Goal: Task Accomplishment & Management: Complete application form

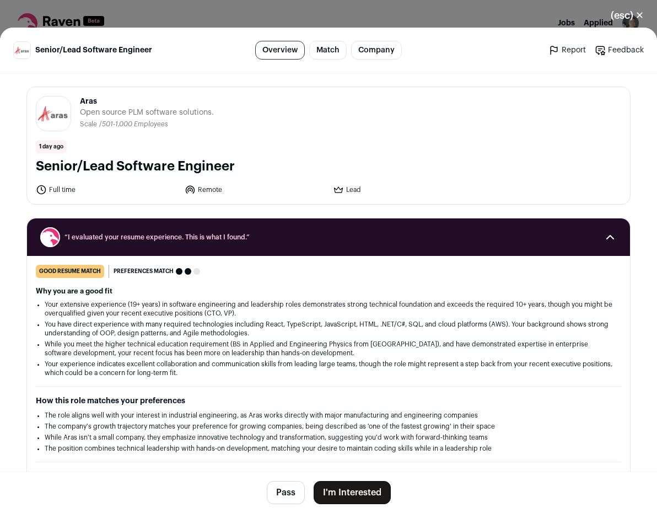
click at [289, 364] on button "Pass" at bounding box center [286, 492] width 38 height 23
click at [635, 14] on button "(esc) ✕" at bounding box center [628, 15] width 60 height 24
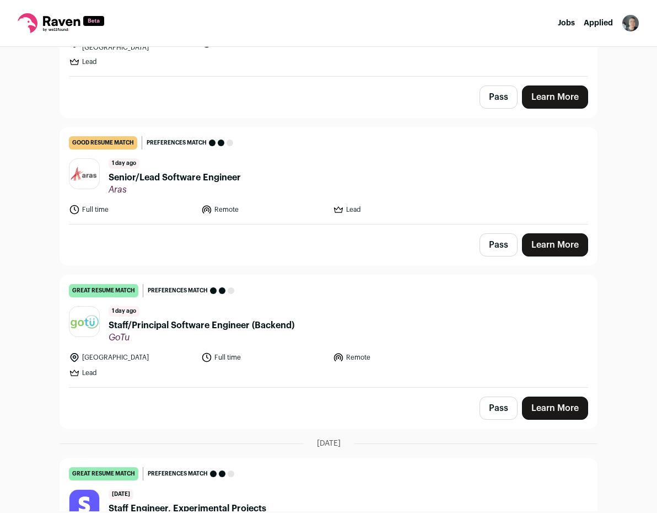
scroll to position [202, 0]
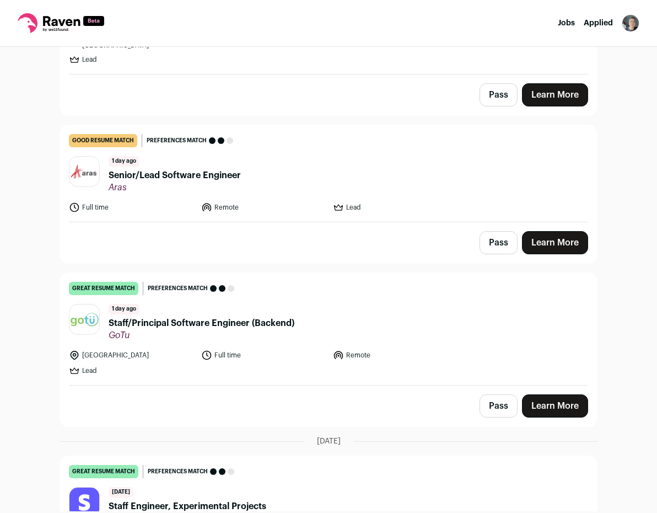
click at [557, 364] on link "Learn More" at bounding box center [555, 405] width 66 height 23
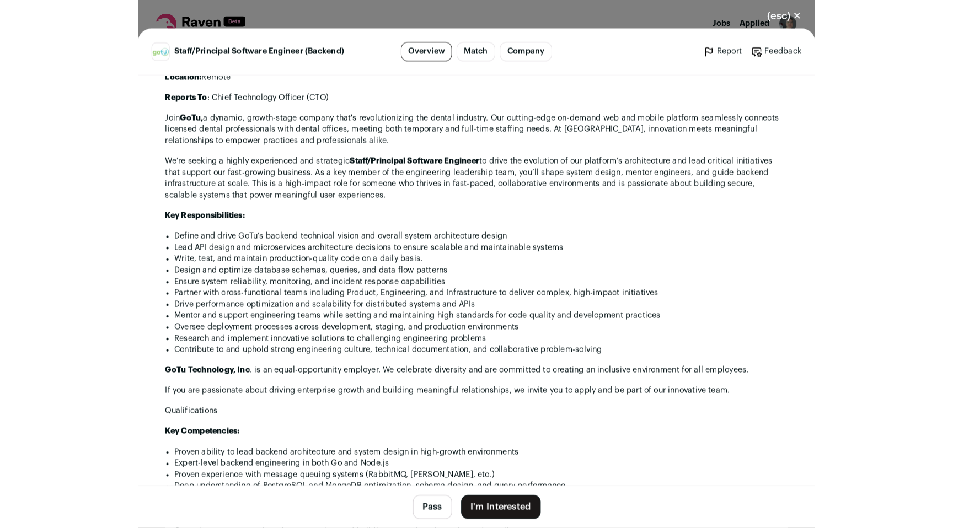
scroll to position [740, 0]
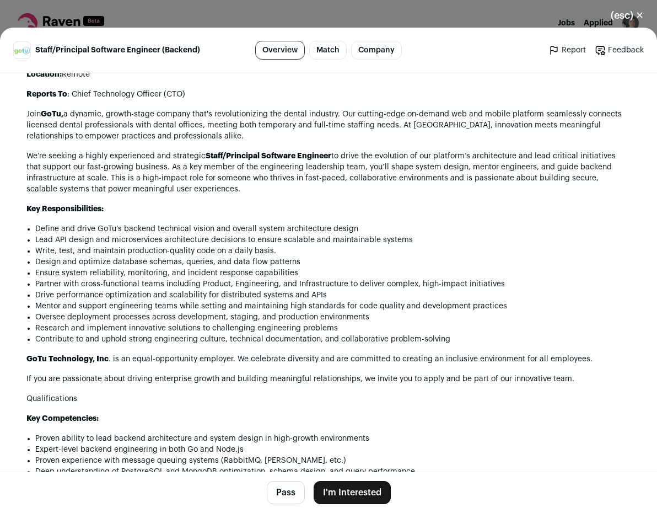
click at [350, 364] on button "I'm Interested" at bounding box center [352, 492] width 77 height 23
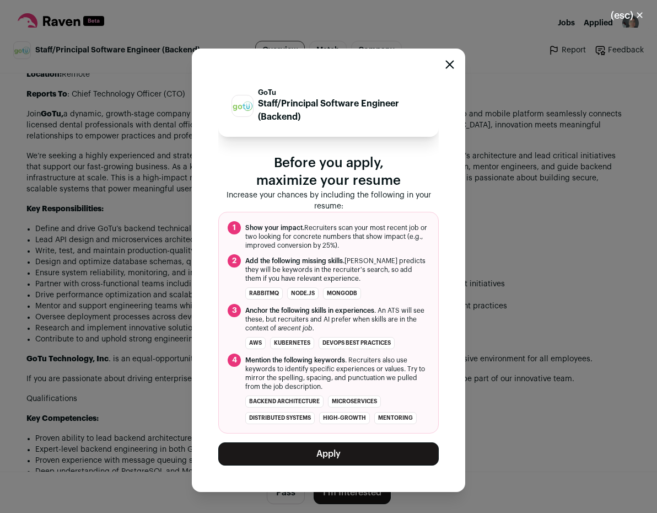
click at [337, 364] on button "Apply" at bounding box center [328, 453] width 221 height 23
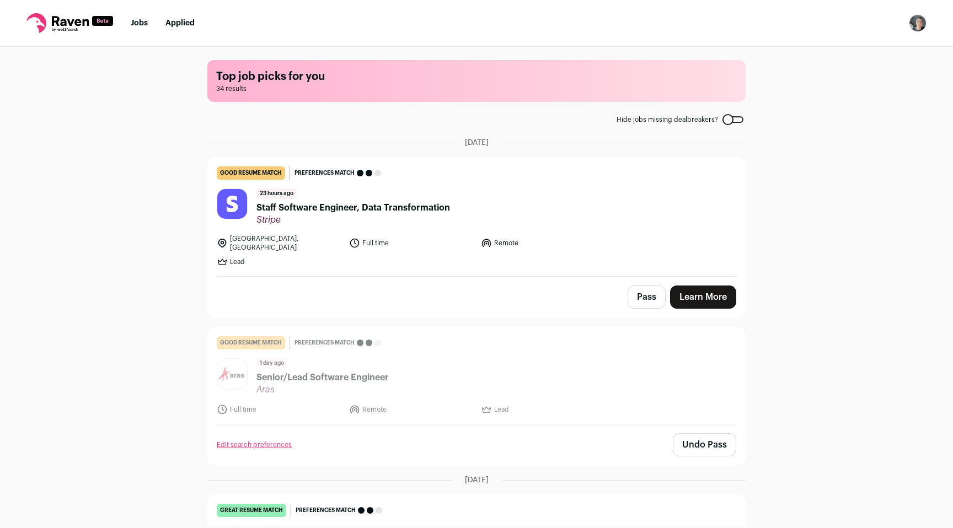
click at [187, 18] on li "Applied" at bounding box center [179, 23] width 29 height 11
click at [183, 22] on link "Applied" at bounding box center [179, 23] width 29 height 8
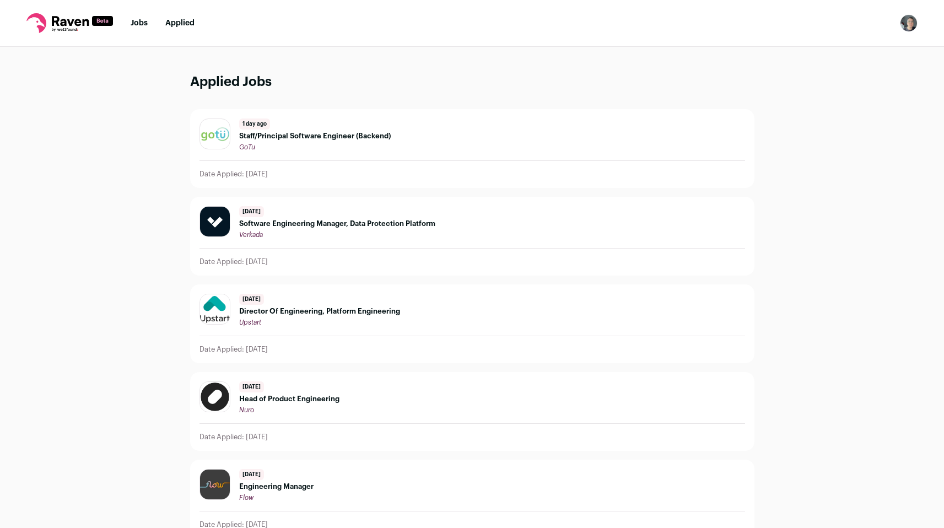
click at [251, 172] on p "Date Applied: [DATE]" at bounding box center [234, 174] width 68 height 9
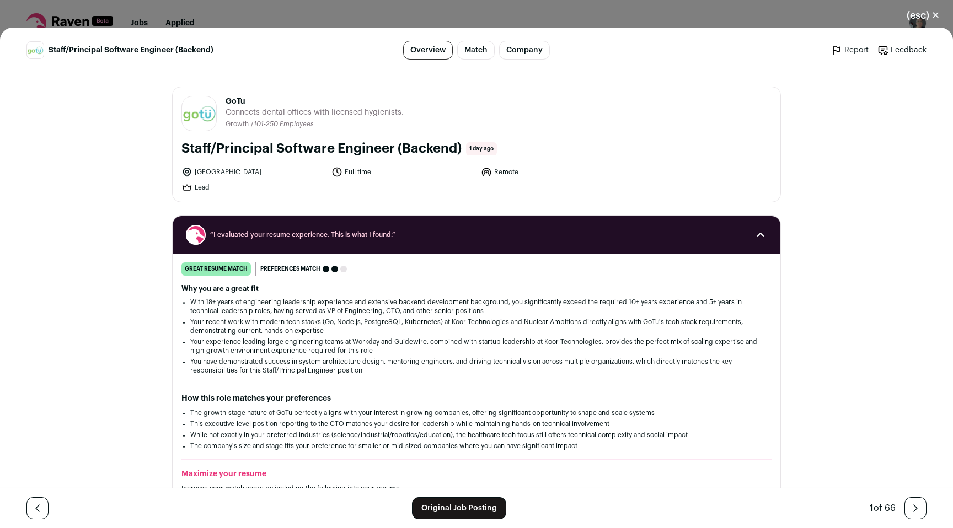
click at [326, 13] on div "(esc) ✕ Staff/Principal Software Engineer (Backend) Overview Match Company Repo…" at bounding box center [476, 264] width 953 height 528
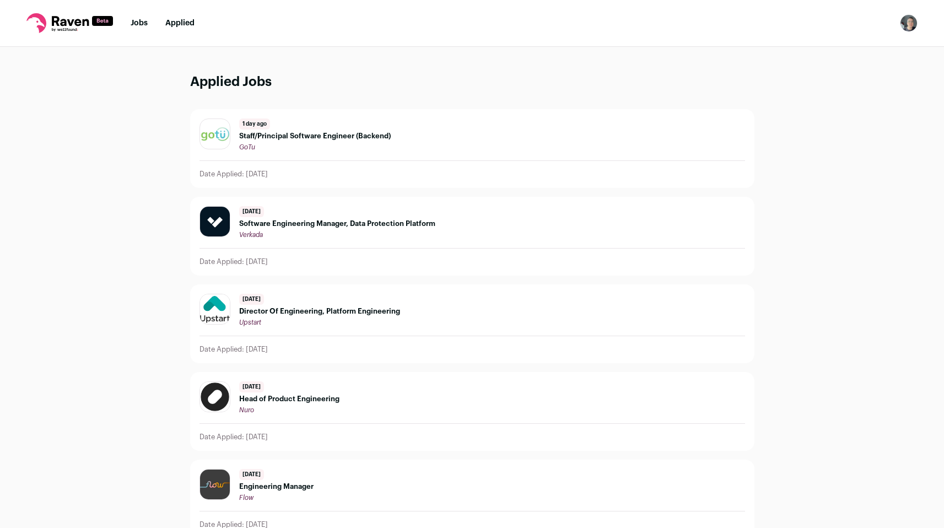
click at [142, 13] on nav "Jobs Applied Settings Notifications Preferences Resume FAQs Logout" at bounding box center [472, 23] width 944 height 47
click at [143, 20] on link "Jobs" at bounding box center [139, 23] width 17 height 8
